Goal: Task Accomplishment & Management: Complete application form

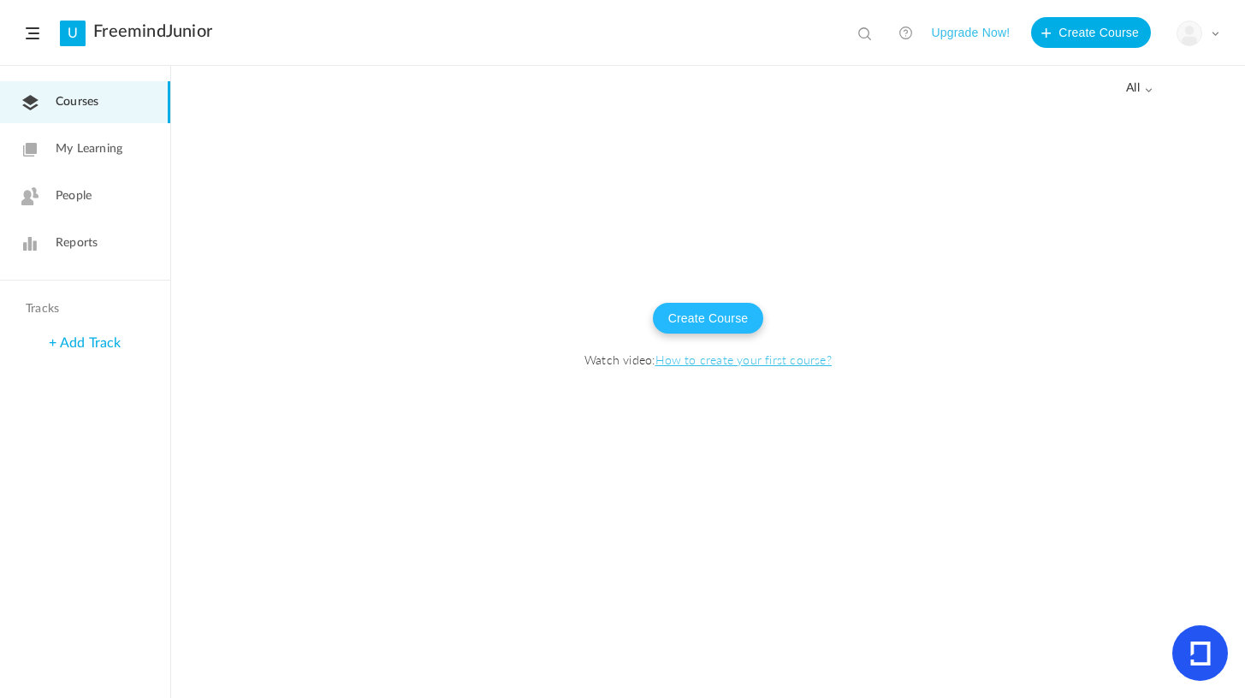
click at [724, 328] on button "Create Course" at bounding box center [708, 318] width 111 height 31
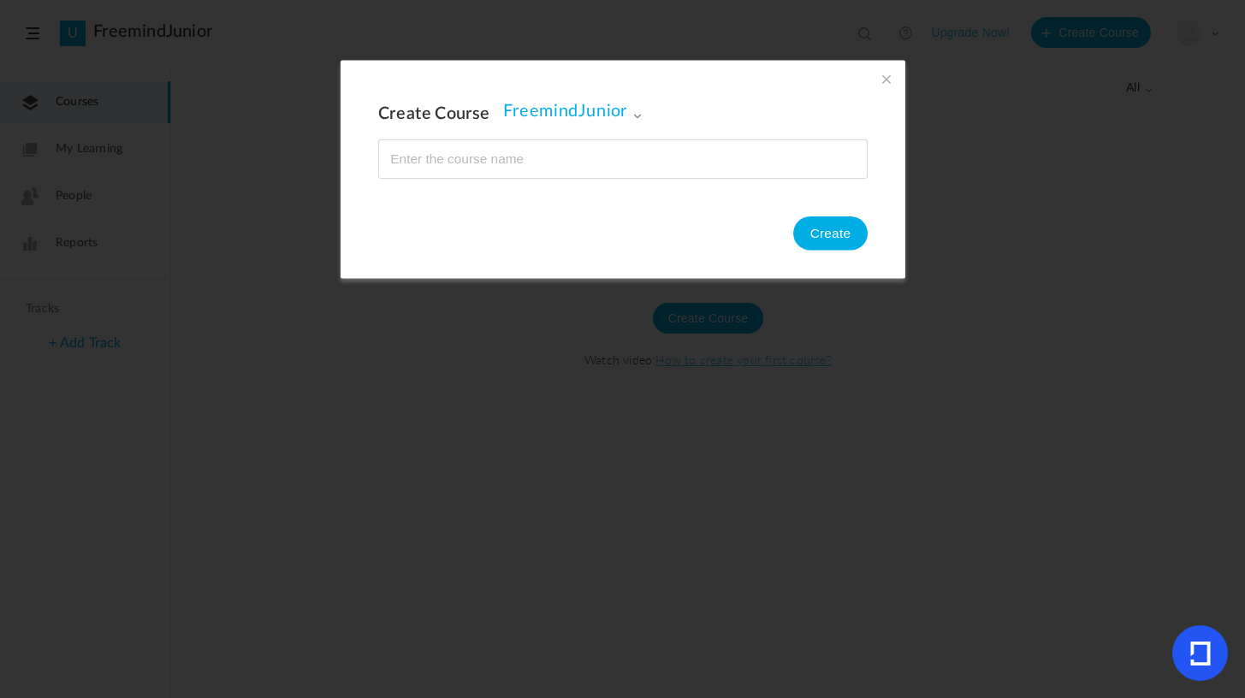
click at [877, 78] on span at bounding box center [886, 78] width 19 height 19
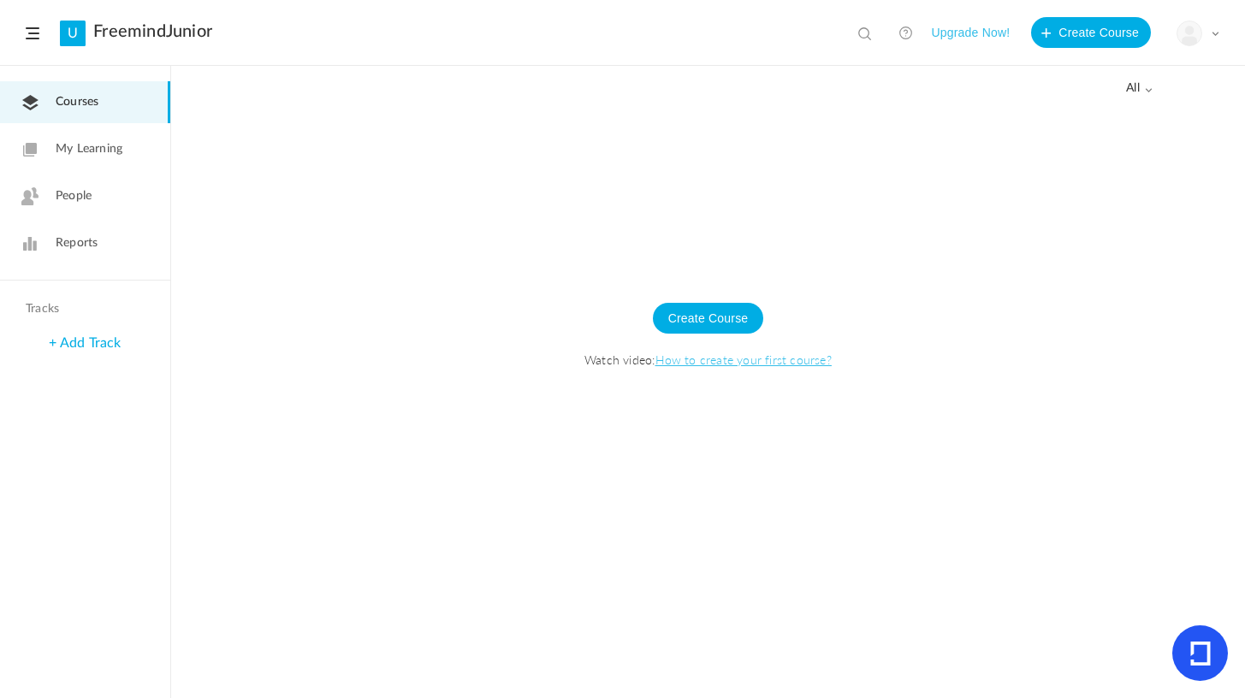
click at [65, 189] on span "People" at bounding box center [74, 196] width 36 height 18
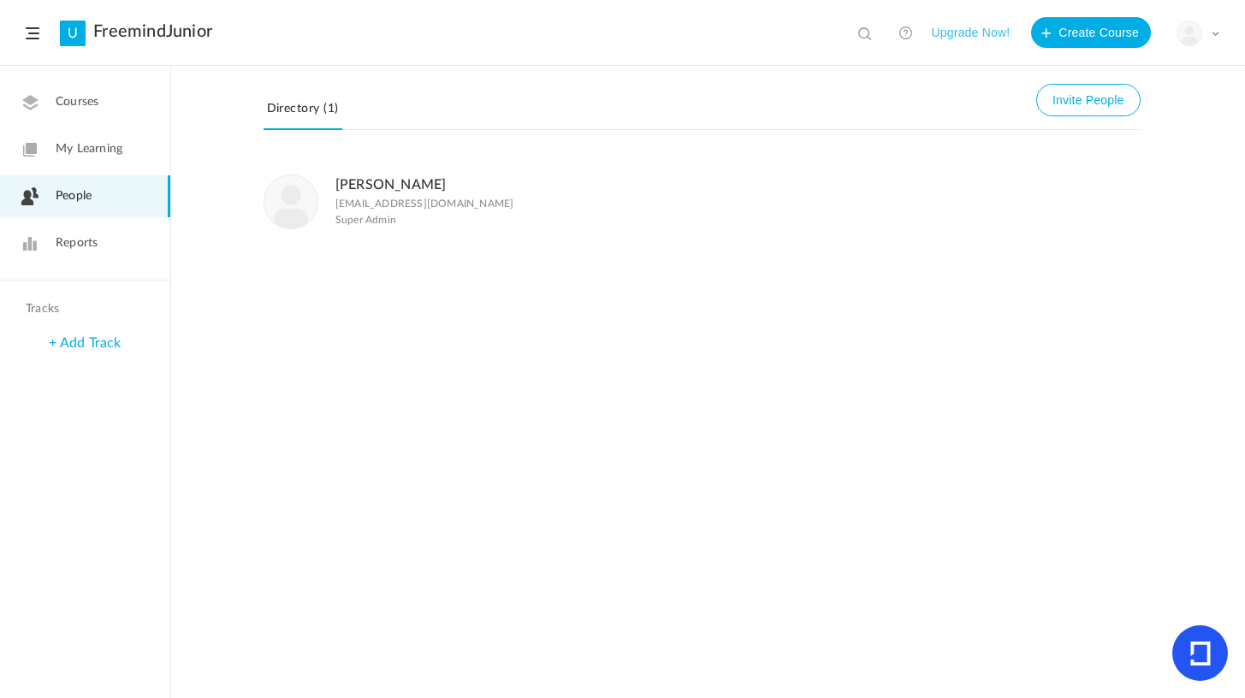
click at [104, 238] on link "Reports" at bounding box center [85, 244] width 170 height 42
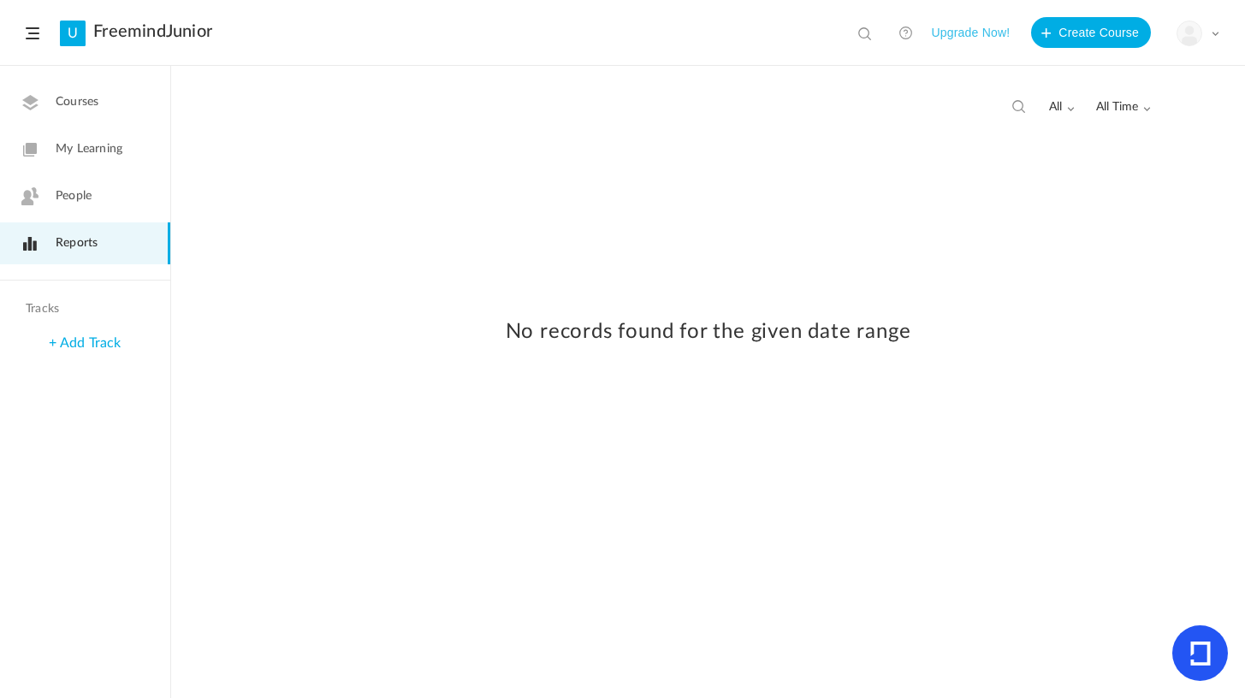
click at [88, 212] on link "People" at bounding box center [85, 196] width 170 height 42
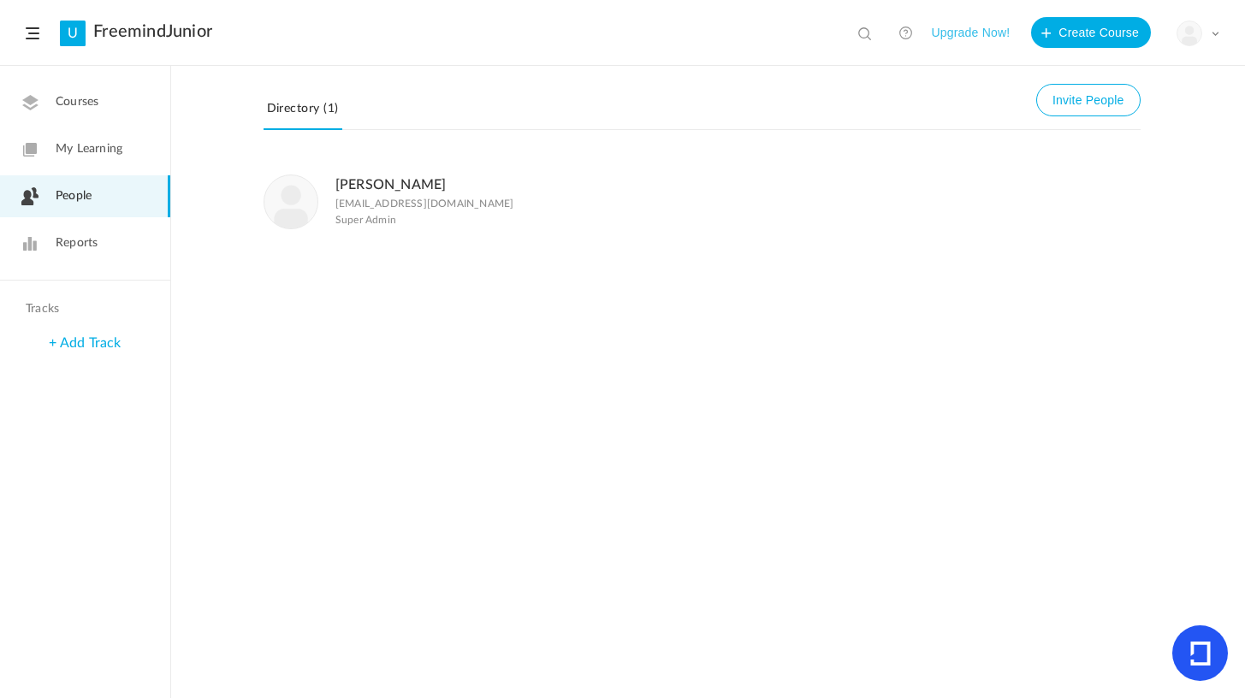
click at [72, 149] on span "My Learning" at bounding box center [89, 149] width 67 height 18
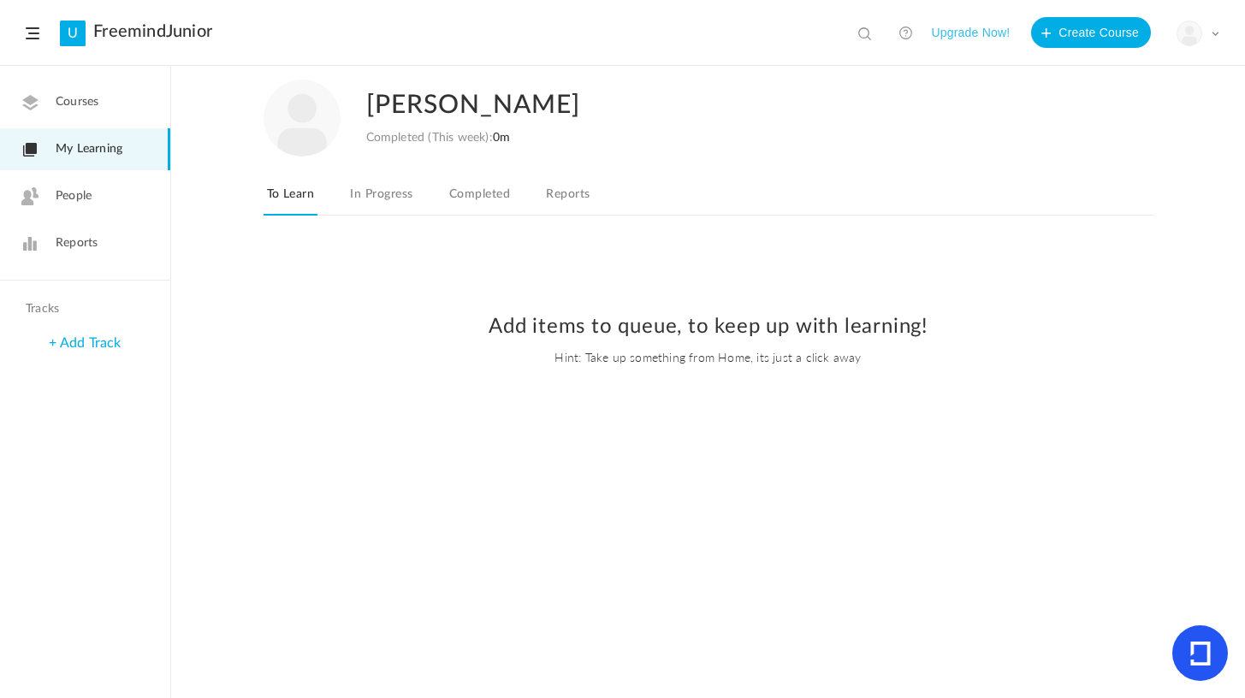
click at [74, 108] on span "Courses" at bounding box center [77, 102] width 43 height 18
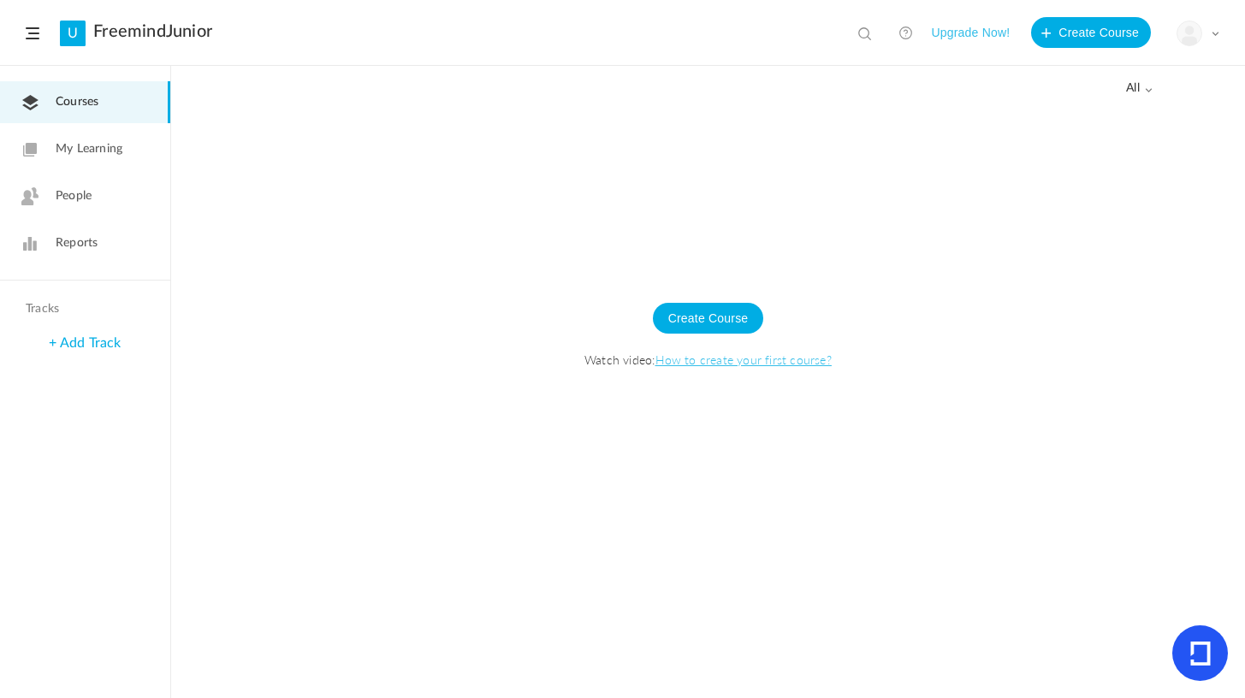
click at [31, 33] on span at bounding box center [33, 33] width 14 height 12
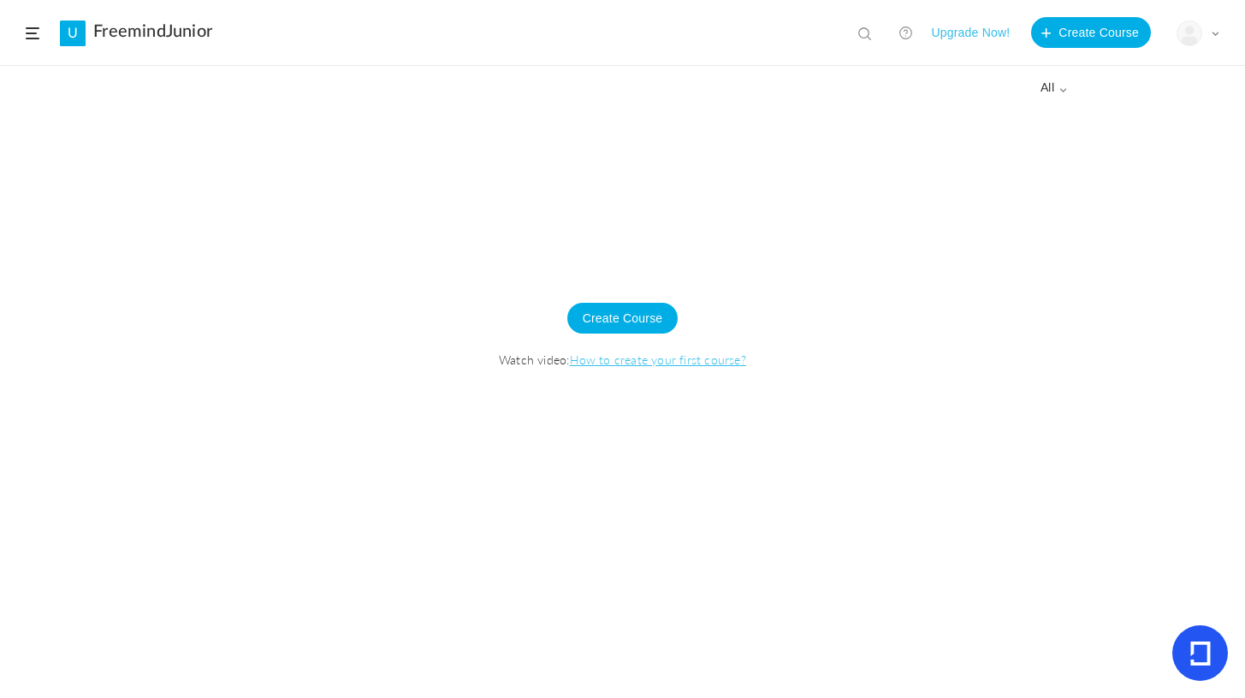
click at [31, 33] on span at bounding box center [33, 33] width 14 height 12
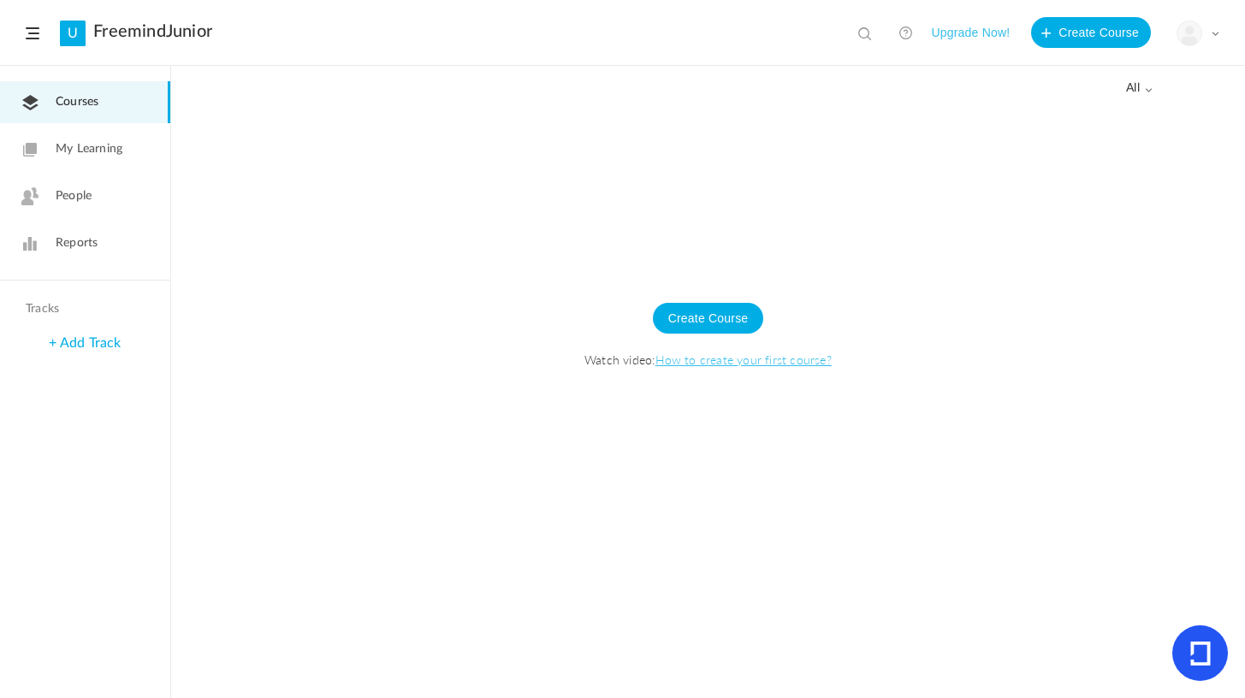
click at [1143, 92] on span "all" at bounding box center [1139, 88] width 27 height 15
click at [852, 174] on div at bounding box center [708, 402] width 1074 height 591
click at [767, 361] on link "How to create your first course?" at bounding box center [744, 359] width 176 height 17
click at [700, 318] on button "Create Course" at bounding box center [708, 318] width 111 height 31
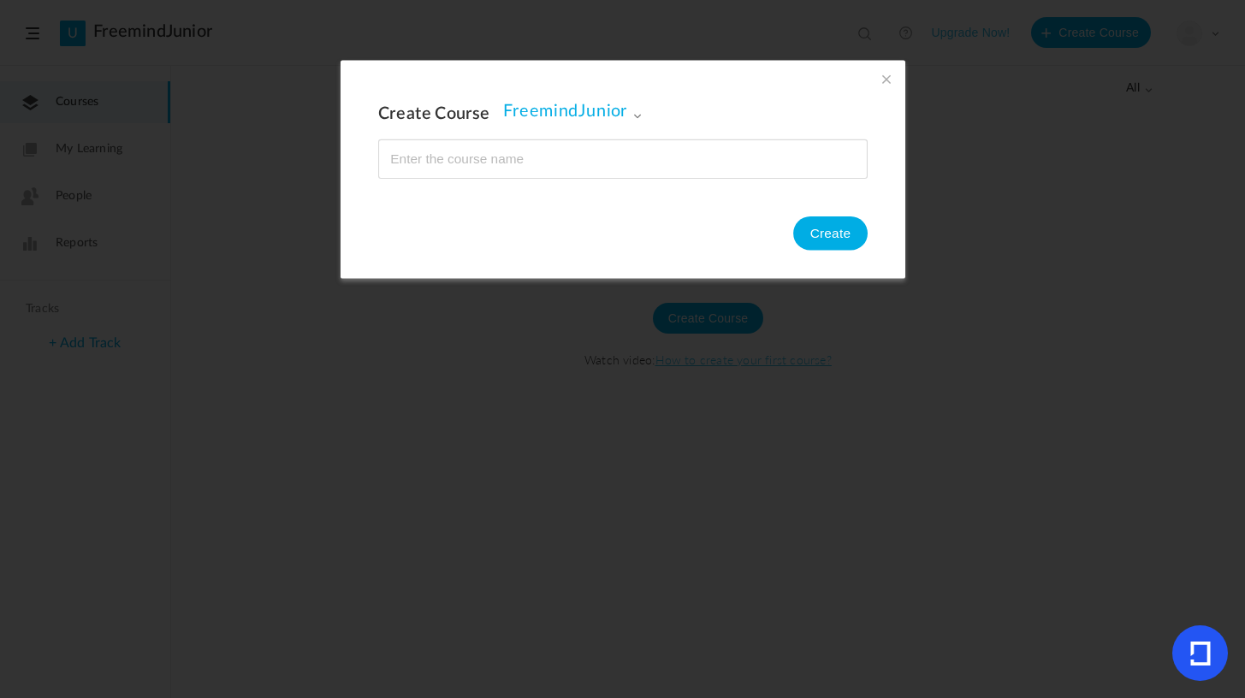
click at [560, 156] on input "name" at bounding box center [623, 159] width 488 height 38
